Goal: Task Accomplishment & Management: Manage account settings

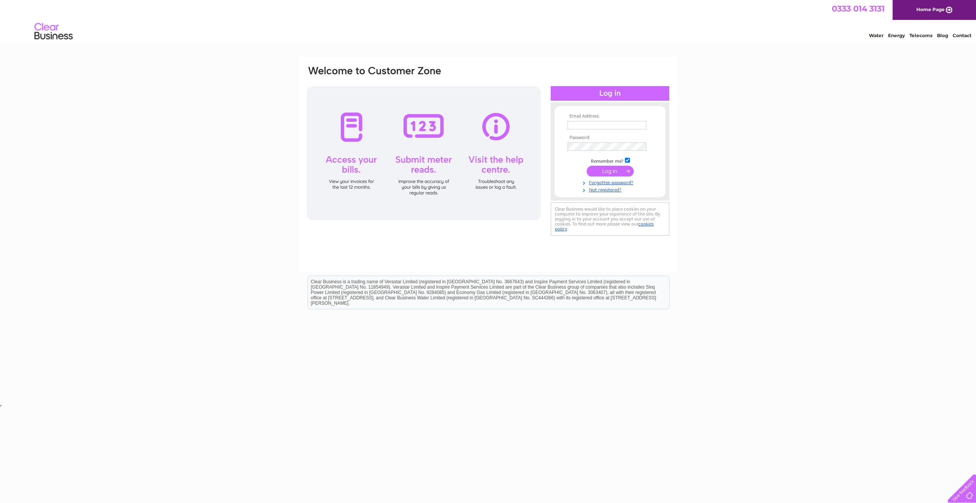
type input "aced@eastfifejoinery.co.uk"
click at [604, 172] on input "submit" at bounding box center [610, 171] width 47 height 11
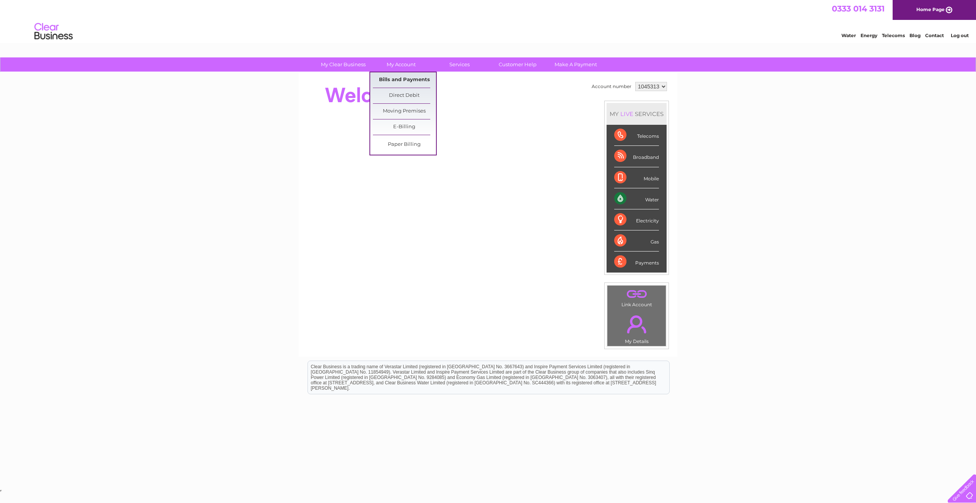
click at [403, 83] on link "Bills and Payments" at bounding box center [404, 79] width 63 height 15
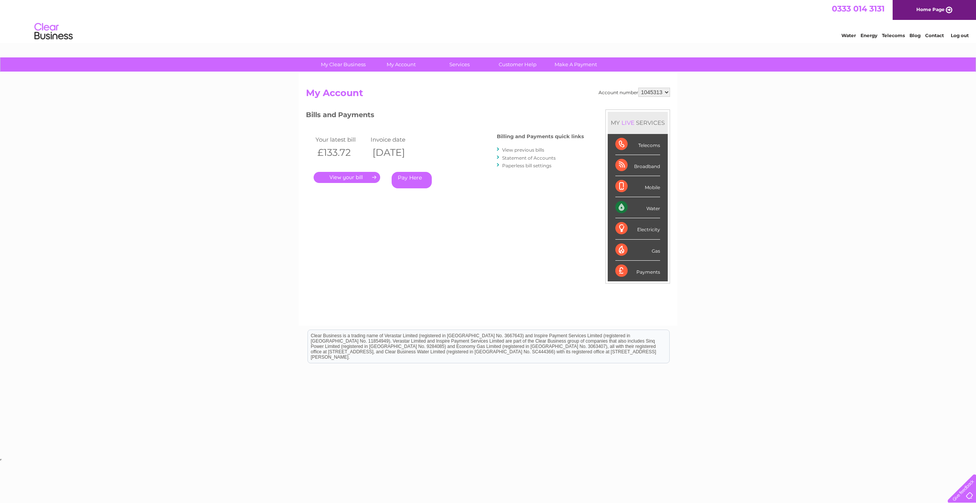
click at [343, 176] on link "." at bounding box center [347, 177] width 67 height 11
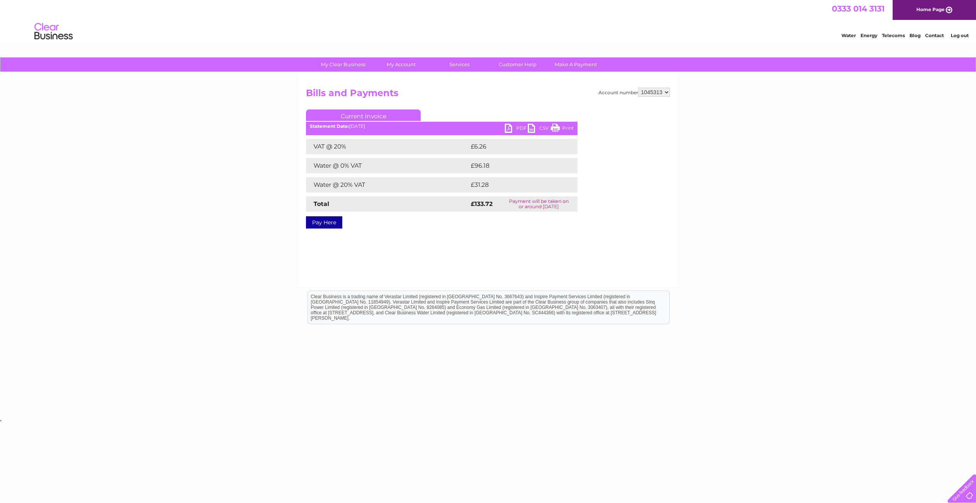
click at [510, 130] on link "PDF" at bounding box center [516, 129] width 23 height 11
click at [660, 93] on select "1045313" at bounding box center [654, 92] width 32 height 9
click at [718, 99] on div "My Clear Business Login Details My Details My Preferences Link Account My Accou…" at bounding box center [488, 237] width 976 height 360
click at [871, 335] on html "Clear Business is a trading name of Verastar Limited (registered in [GEOGRAPHIC…" at bounding box center [488, 310] width 976 height 49
